Goal: Find contact information: Obtain details needed to contact an individual or organization

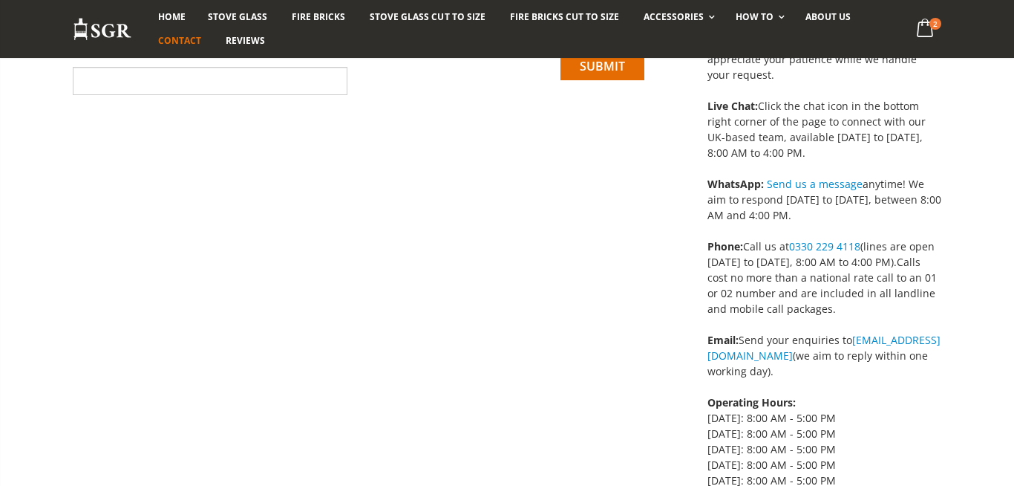
scroll to position [307, 0]
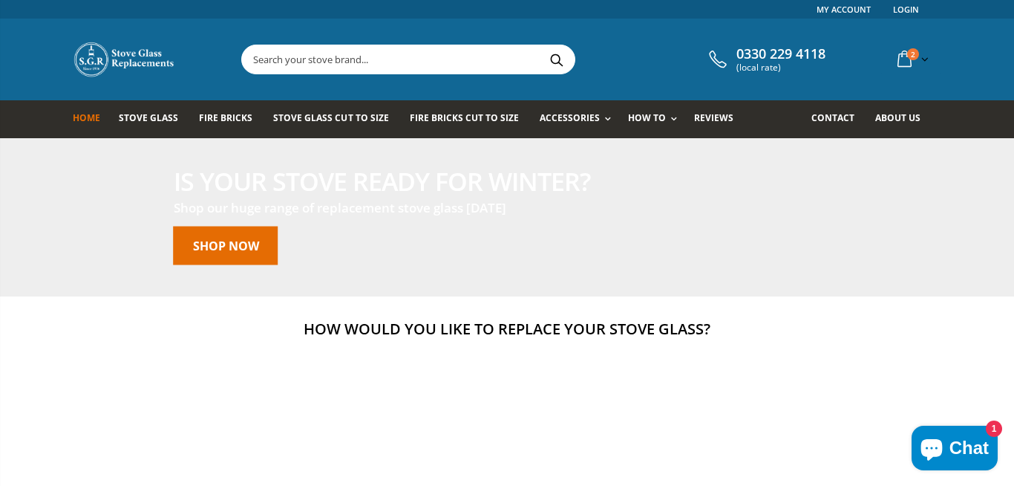
drag, startPoint x: 0, startPoint y: 0, endPoint x: 838, endPoint y: 52, distance: 839.1
click at [838, 52] on div "0330 229 4118 (local rate) 2 item(s) 2 item(s) Custom Cut Robax® Stove Glass - …" at bounding box center [507, 60] width 891 height 82
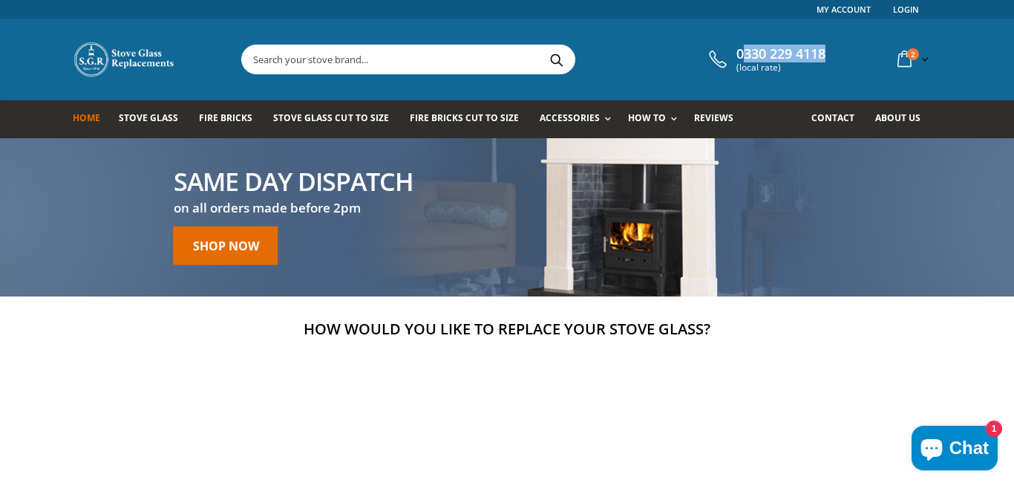
drag, startPoint x: 829, startPoint y: 54, endPoint x: 737, endPoint y: 52, distance: 92.1
click at [737, 52] on div "0330 229 4118 (local rate) 2 item(s) 2 item(s) Custom Cut Robax® Stove Glass - …" at bounding box center [507, 60] width 891 height 82
drag, startPoint x: 737, startPoint y: 52, endPoint x: 835, endPoint y: 50, distance: 98.0
click at [835, 50] on div "0330 229 4118 (local rate) 2 item(s) 2 item(s) Custom Cut Robax® Stove Glass - …" at bounding box center [507, 60] width 891 height 82
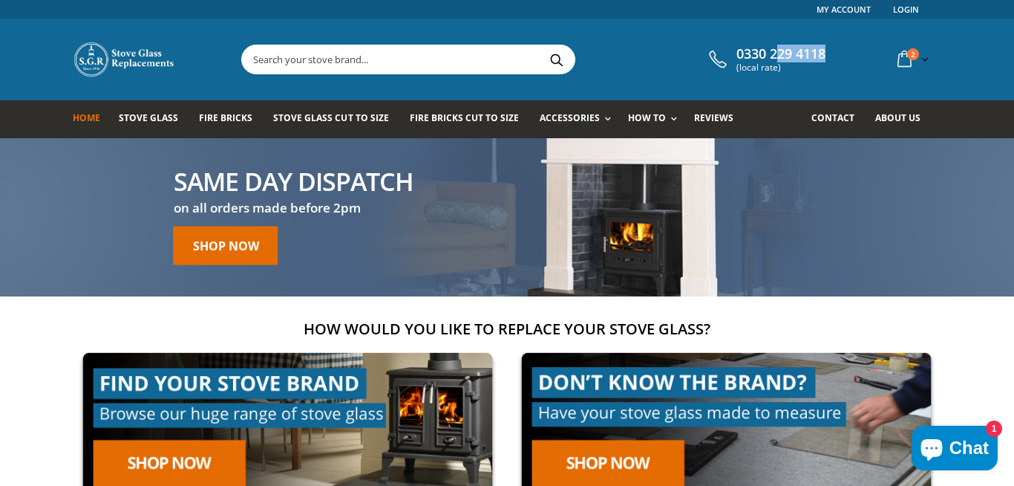
drag, startPoint x: 835, startPoint y: 50, endPoint x: 730, endPoint y: 56, distance: 104.9
click at [730, 56] on div "0330 229 4118 (local rate) 2 item(s) 2 item(s) Custom Cut Robax® Stove Glass - …" at bounding box center [507, 60] width 891 height 82
drag, startPoint x: 730, startPoint y: 56, endPoint x: 834, endPoint y: 56, distance: 104.0
click at [831, 56] on div "0330 229 4118 (local rate) 2 item(s) 2 item(s) Custom Cut Robax® Stove Glass - …" at bounding box center [507, 60] width 891 height 82
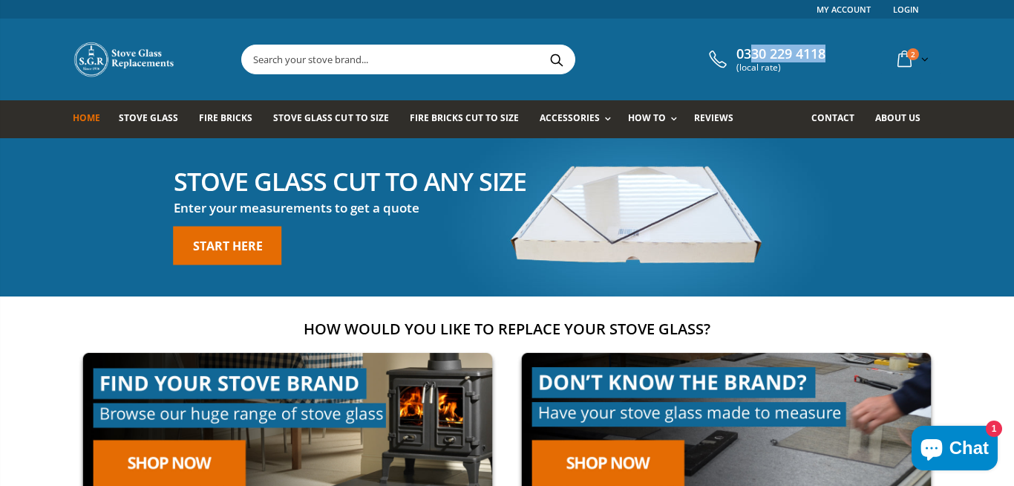
drag, startPoint x: 850, startPoint y: 53, endPoint x: 734, endPoint y: 54, distance: 116.6
click at [734, 54] on div "0330 229 4118 (local rate) 2 item(s) 2 item(s) Custom Cut Robax® Stove Glass - …" at bounding box center [507, 60] width 891 height 82
drag, startPoint x: 734, startPoint y: 54, endPoint x: 836, endPoint y: 54, distance: 102.5
click at [836, 54] on div "0330 229 4118 (local rate) 2 item(s) 2 item(s) Custom Cut Robax® Stove Glass - …" at bounding box center [507, 60] width 891 height 82
drag, startPoint x: 835, startPoint y: 52, endPoint x: 740, endPoint y: 51, distance: 95.0
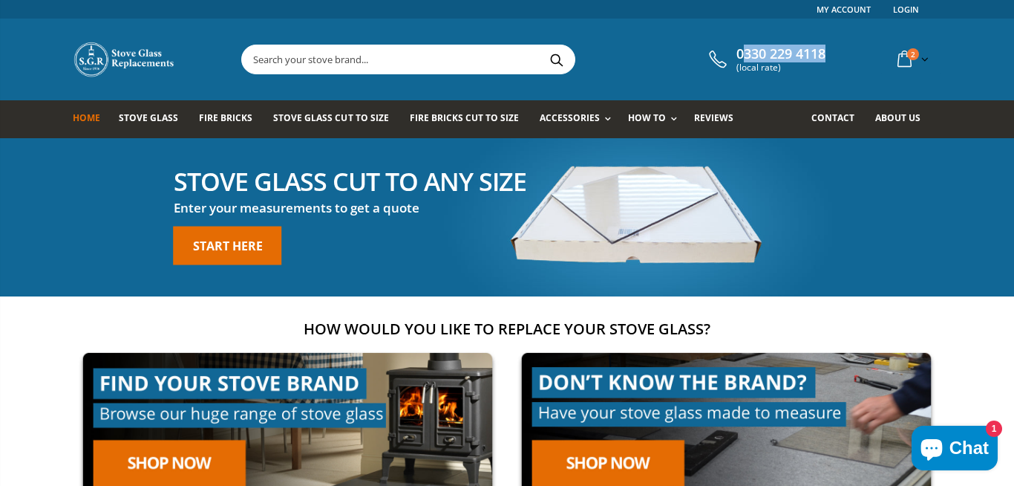
click at [740, 51] on div "0330 229 4118 (local rate) 2 item(s) 2 item(s) Custom Cut Robax® Stove Glass - …" at bounding box center [507, 60] width 891 height 82
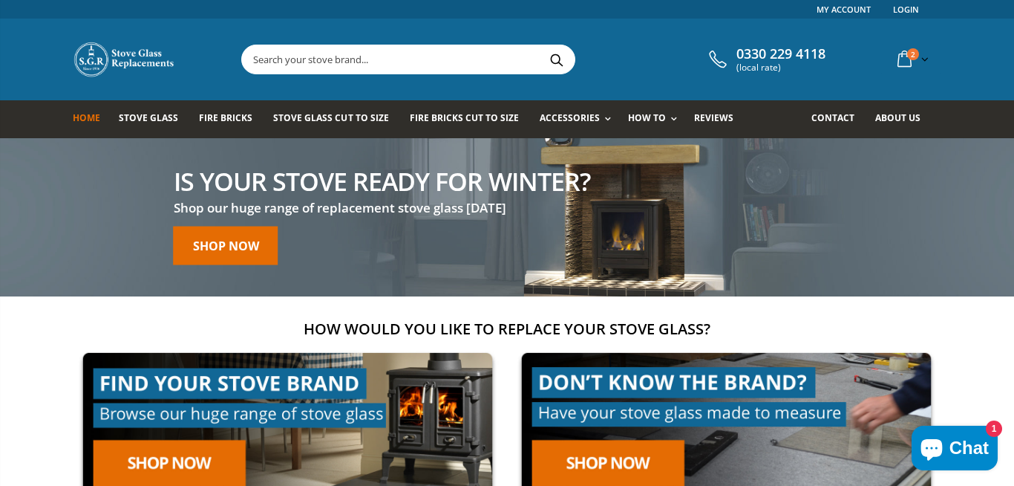
drag, startPoint x: 740, startPoint y: 51, endPoint x: 815, endPoint y: 37, distance: 76.3
click at [806, 42] on div "0330 229 4118 (local rate) 2 item(s) 2 item(s) Custom Cut Robax® Stove Glass - …" at bounding box center [507, 60] width 891 height 82
drag, startPoint x: 857, startPoint y: 49, endPoint x: 740, endPoint y: 55, distance: 116.7
click at [740, 55] on div "0330 229 4118 (local rate) 2 item(s) 2 item(s) Custom Cut Robax® Stove Glass - …" at bounding box center [507, 60] width 891 height 82
click at [727, 41] on div "0330 229 4118 (local rate) 2 item(s) 2 item(s) Custom Cut Robax® Stove Glass - …" at bounding box center [507, 60] width 891 height 82
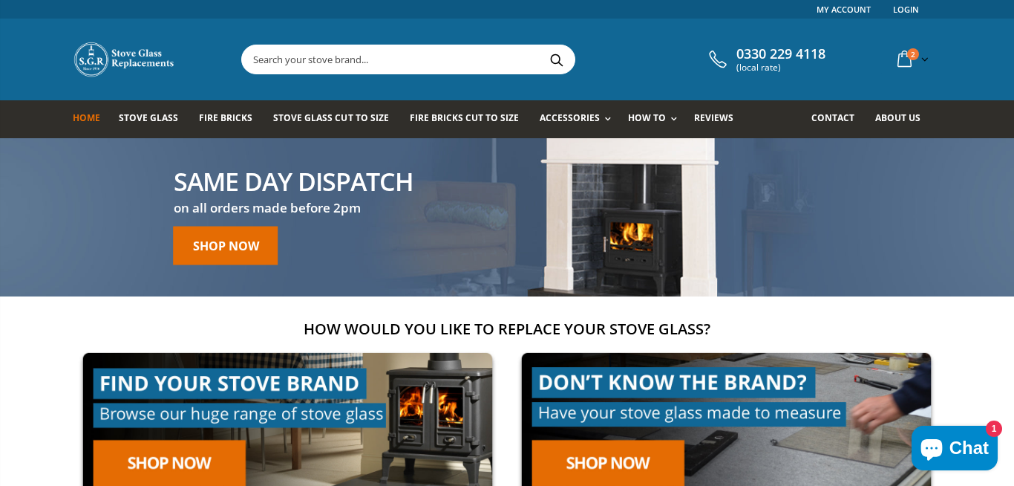
drag, startPoint x: 729, startPoint y: 47, endPoint x: 802, endPoint y: 68, distance: 75.9
click at [802, 68] on div "0330 229 4118 (local rate) 2 item(s) 2 item(s) Custom Cut Robax® Stove Glass - …" at bounding box center [507, 60] width 891 height 82
type input "tel:[PHONE_NUMBER]"
drag, startPoint x: 838, startPoint y: 50, endPoint x: 748, endPoint y: 48, distance: 89.9
click at [748, 48] on div "0330 229 4118 (local rate) 2 item(s) 2 item(s) Custom Cut Robax® Stove Glass - …" at bounding box center [823, 59] width 236 height 30
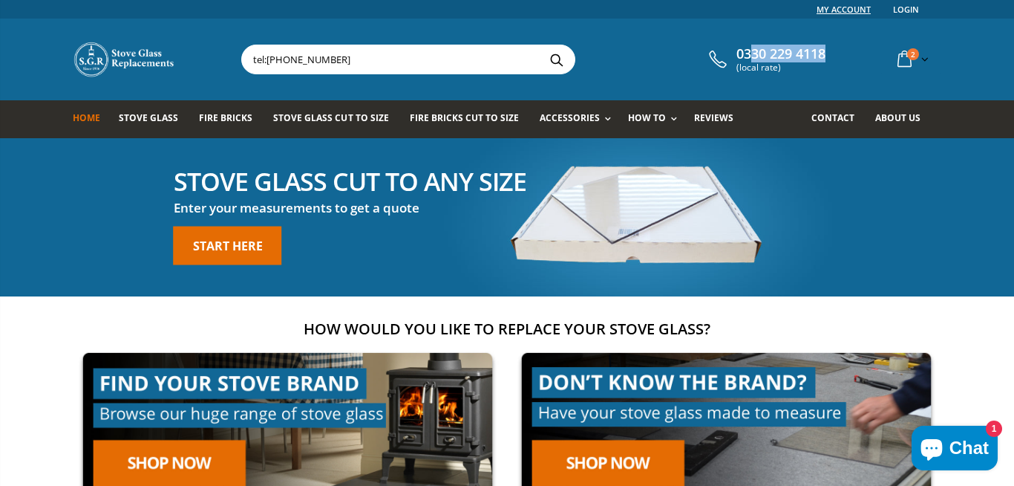
copy span "30 229 4118"
